Goal: Task Accomplishment & Management: Manage account settings

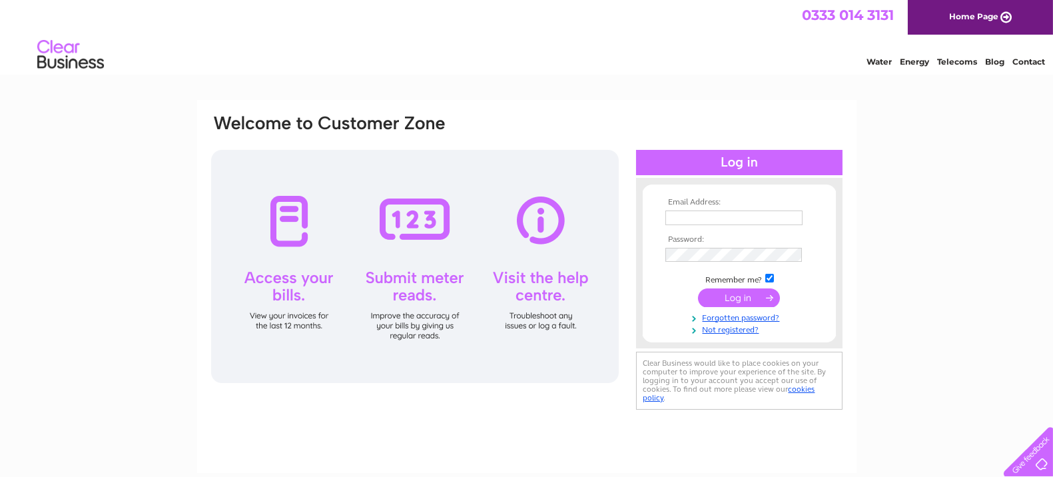
click at [683, 213] on input "text" at bounding box center [733, 217] width 137 height 15
type input "cmandeproperty@gmail.com"
click at [740, 302] on input "submit" at bounding box center [739, 299] width 82 height 19
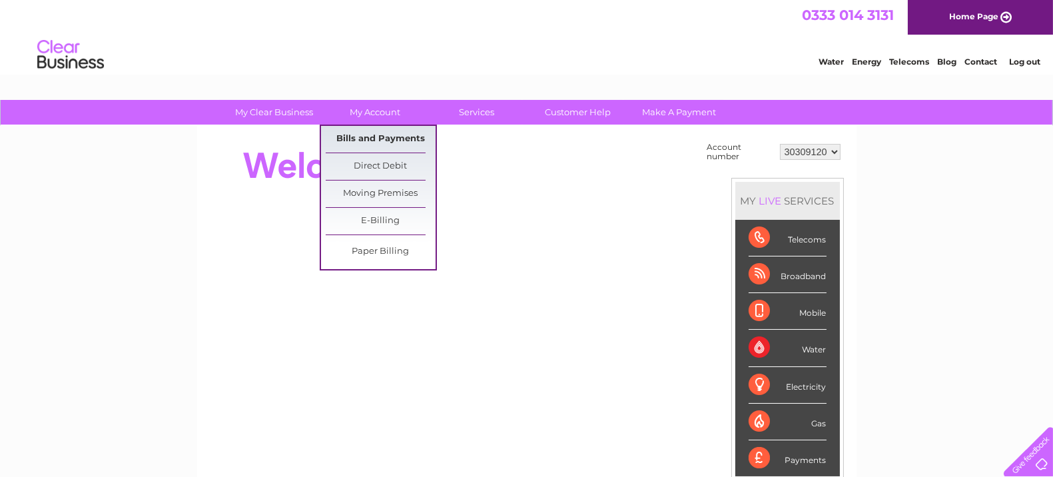
click at [380, 142] on link "Bills and Payments" at bounding box center [381, 139] width 110 height 27
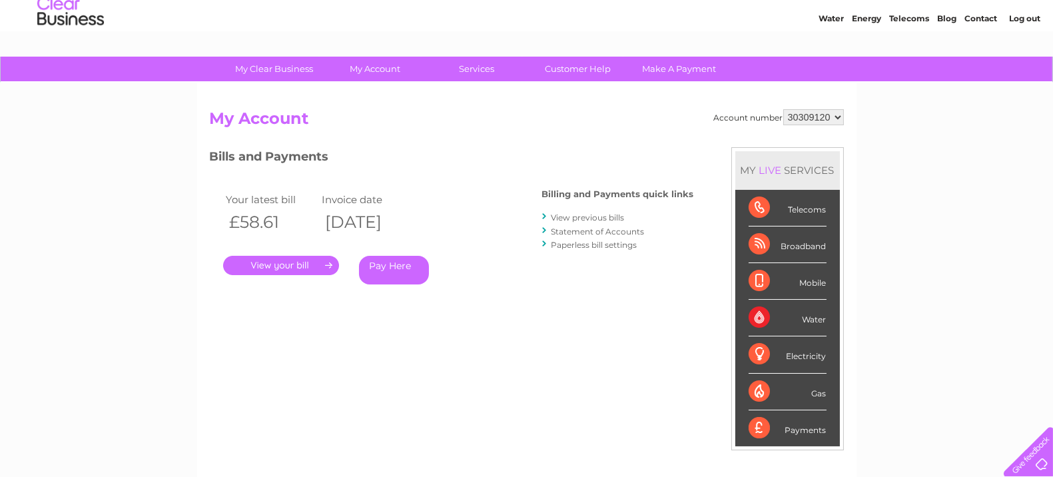
scroll to position [68, 0]
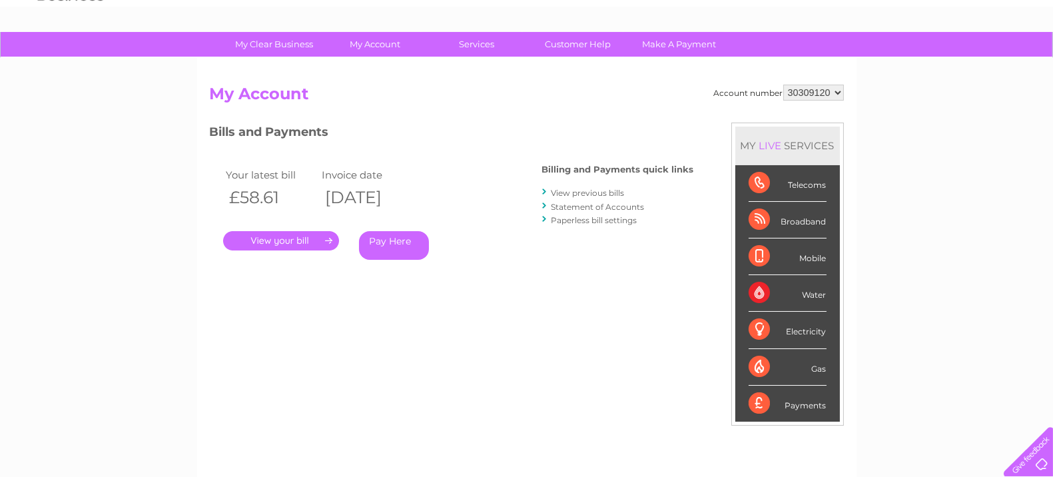
click at [400, 248] on link "Pay Here" at bounding box center [394, 245] width 70 height 29
click at [404, 238] on link "Pay Here" at bounding box center [394, 245] width 70 height 29
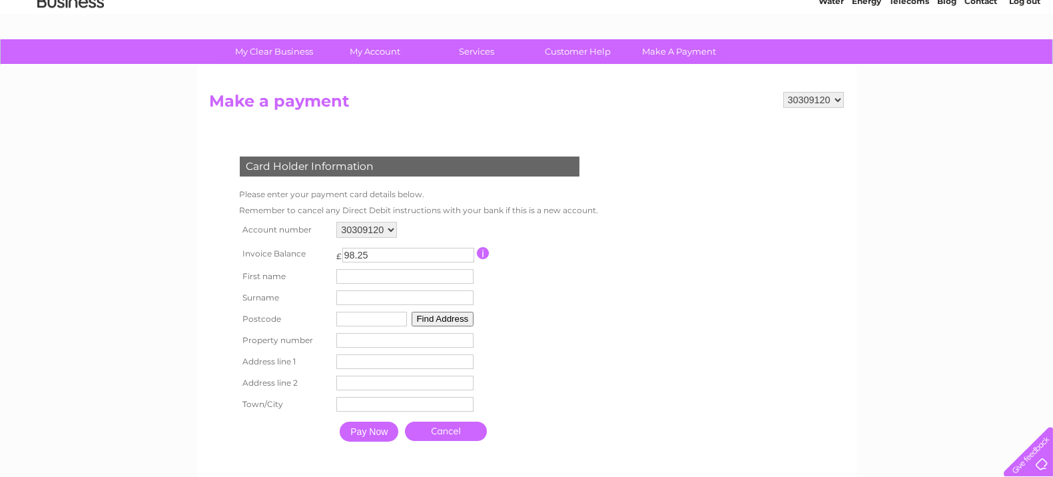
scroll to position [49, 0]
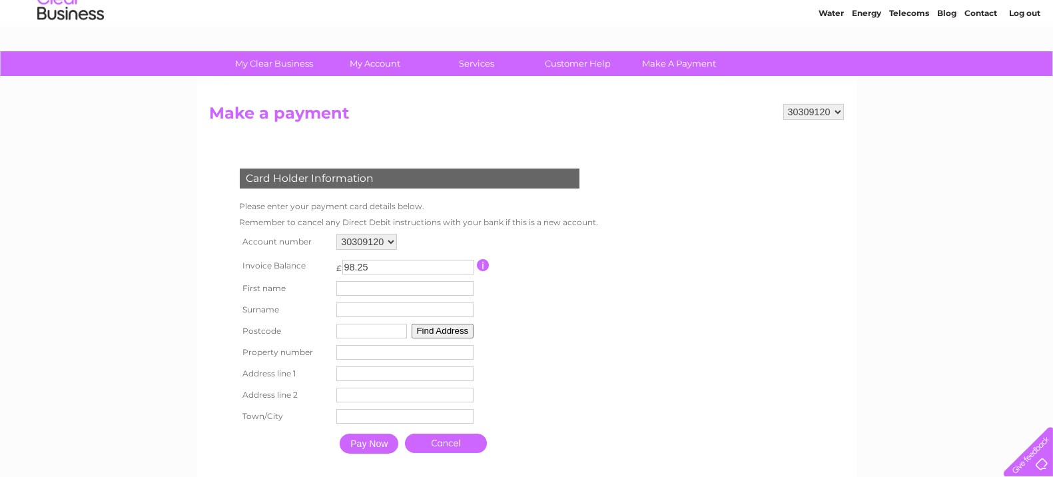
click at [486, 264] on input "button" at bounding box center [483, 265] width 13 height 12
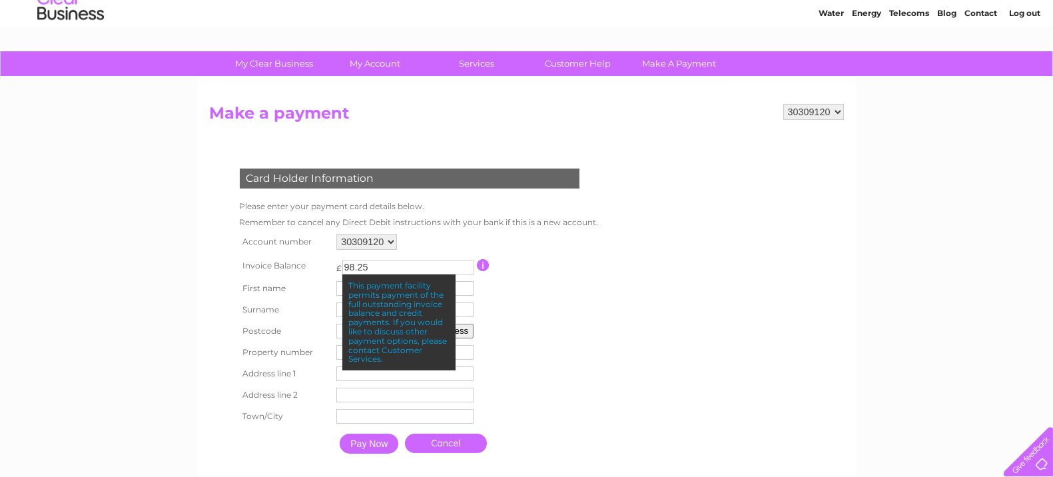
click at [535, 300] on table "Account number 30309120 Invoice Balance £ 98.25 First name Surname Postcode" at bounding box center [416, 345] width 360 height 230
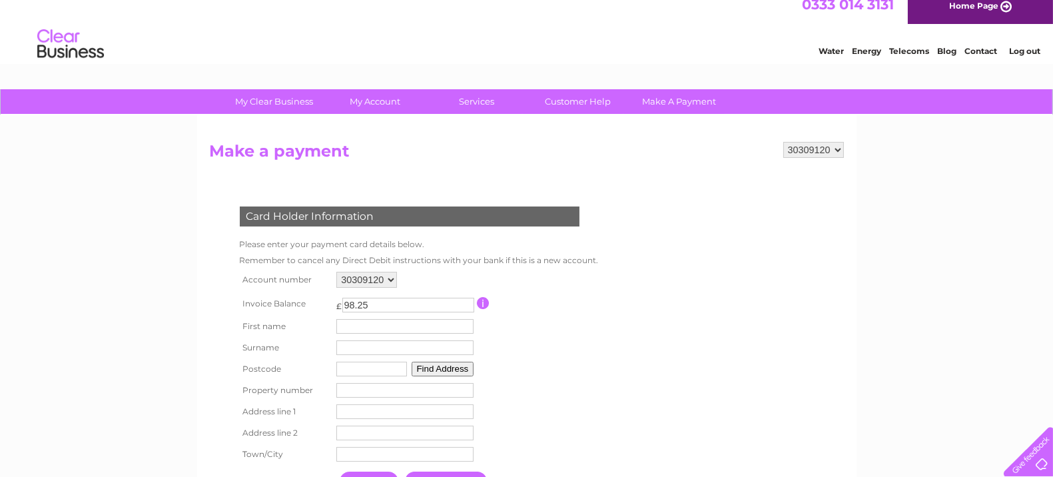
scroll to position [0, 0]
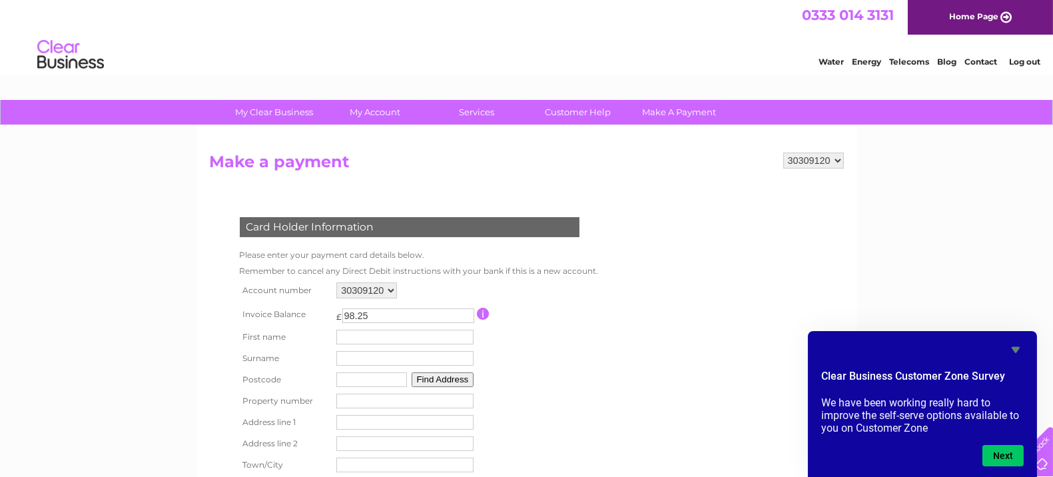
click at [704, 274] on form "30309120 Make a payment Card Holder Information Please enter your payment card …" at bounding box center [527, 344] width 634 height 383
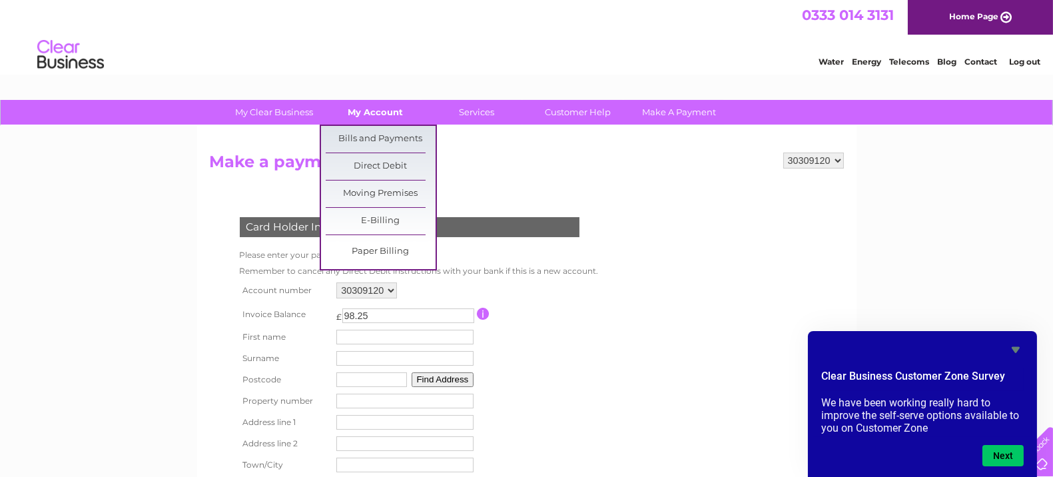
click at [379, 105] on link "My Account" at bounding box center [375, 112] width 110 height 25
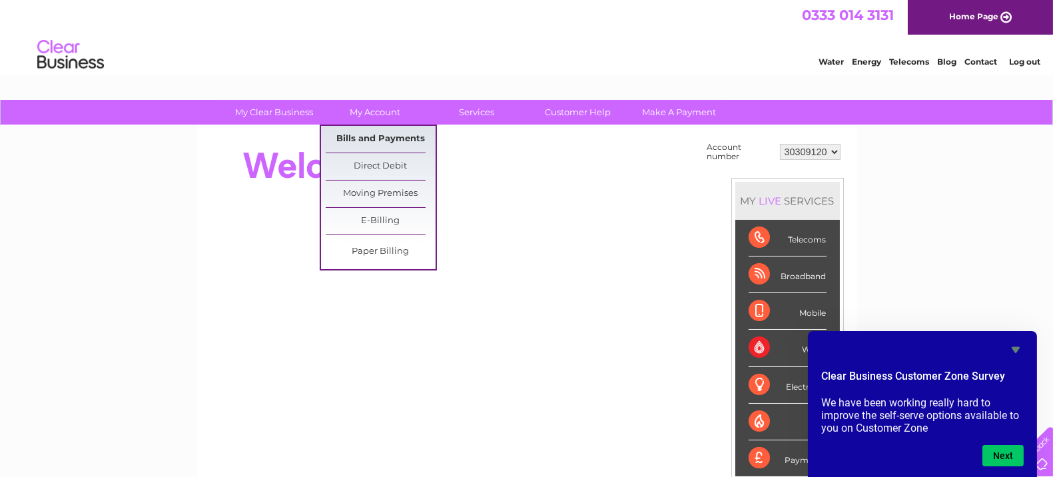
click at [385, 139] on link "Bills and Payments" at bounding box center [381, 139] width 110 height 27
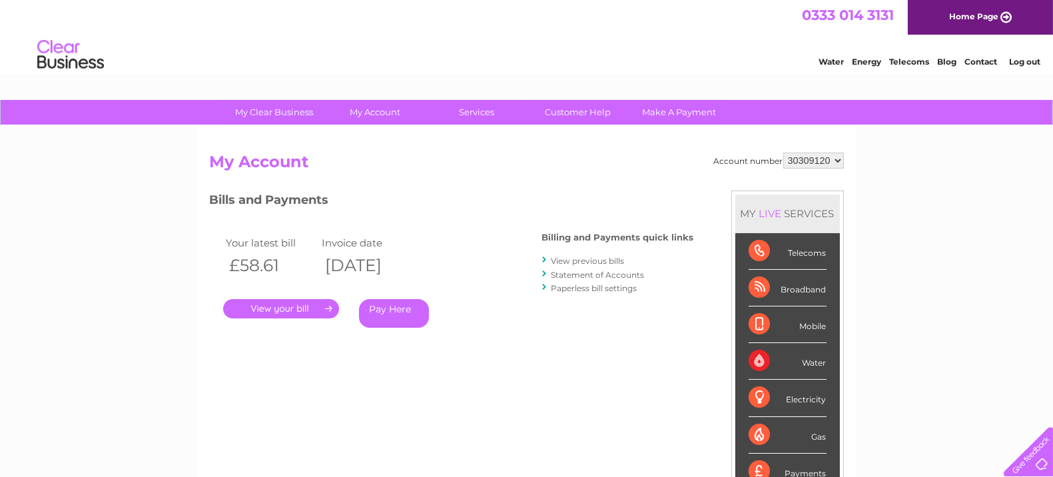
click at [300, 310] on link "." at bounding box center [281, 308] width 116 height 19
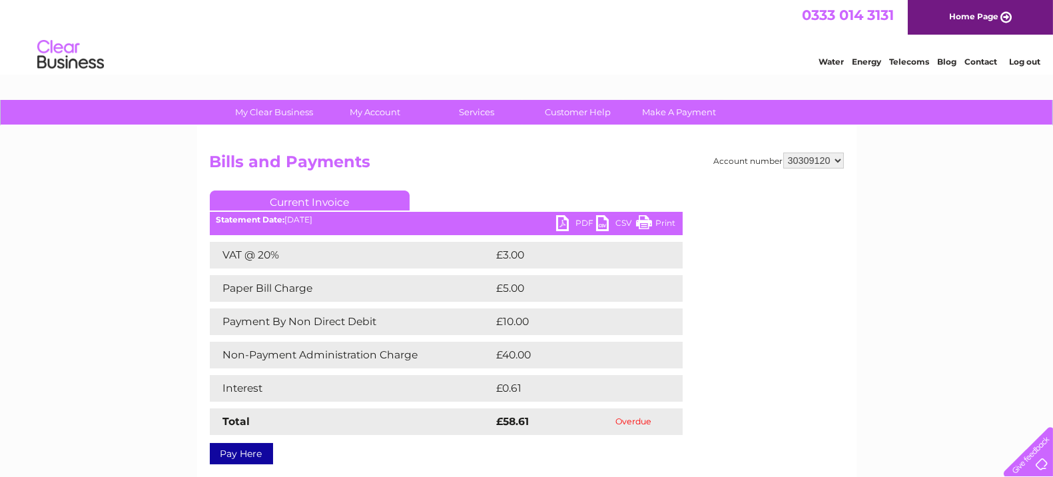
click at [581, 220] on link "PDF" at bounding box center [576, 224] width 40 height 19
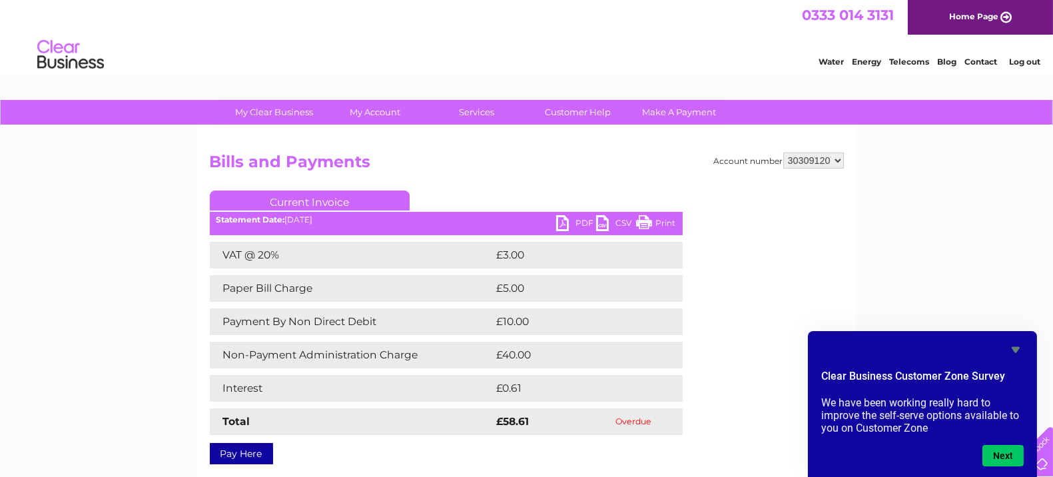
click at [573, 226] on link "PDF" at bounding box center [576, 224] width 40 height 19
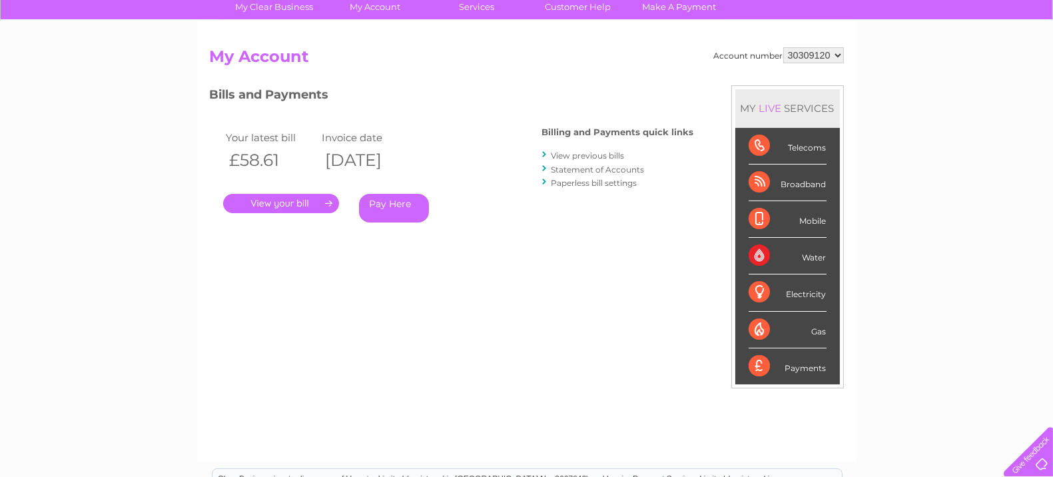
scroll to position [108, 0]
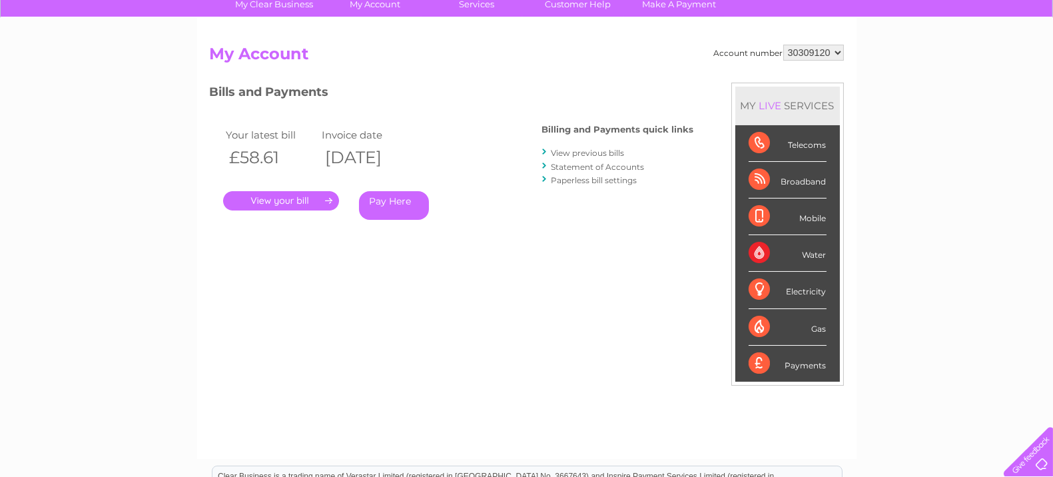
click at [281, 202] on link "." at bounding box center [281, 200] width 116 height 19
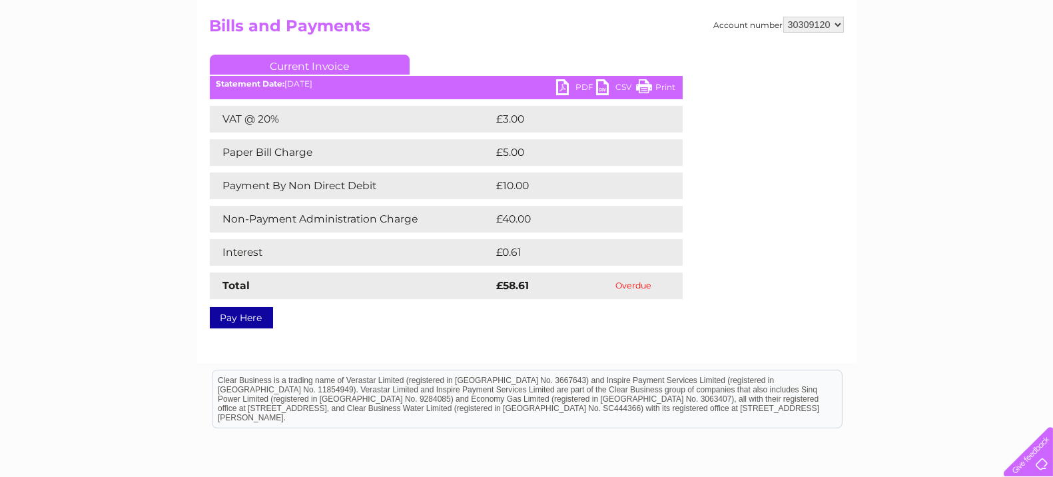
scroll to position [137, 0]
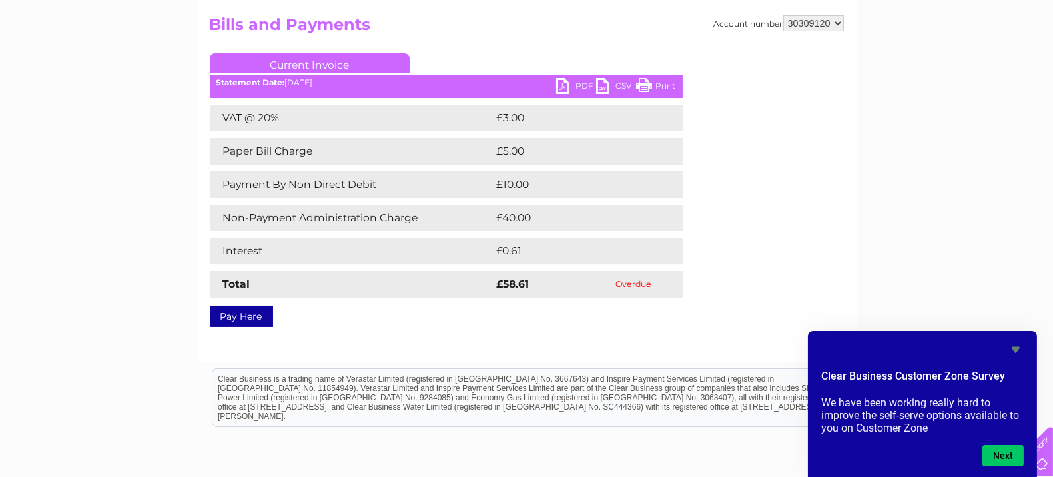
click at [1015, 352] on icon "Hide survey" at bounding box center [1016, 350] width 8 height 6
